Goal: Check status: Check status

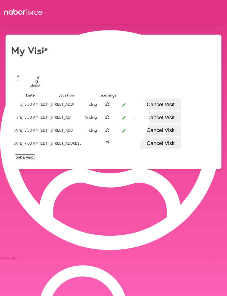
click at [83, 150] on td "[STREET_ADDRESS]" at bounding box center [66, 143] width 34 height 12
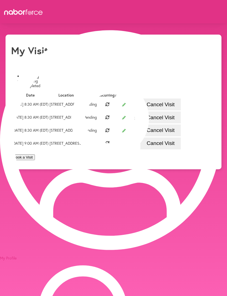
click at [83, 150] on td "[STREET_ADDRESS]" at bounding box center [66, 143] width 34 height 12
click at [97, 150] on td "Pending" at bounding box center [91, 143] width 14 height 12
click at [62, 255] on body "close My Profile Visits Billing Logout close My Visits Upcoming Recurring Compl…" at bounding box center [113, 183] width 227 height 296
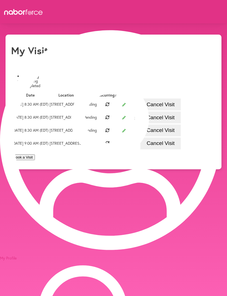
click at [62, 265] on body "close My Profile Visits Billing Logout close My Visits Upcoming Recurring Compl…" at bounding box center [113, 183] width 227 height 296
